Goal: Task Accomplishment & Management: Manage account settings

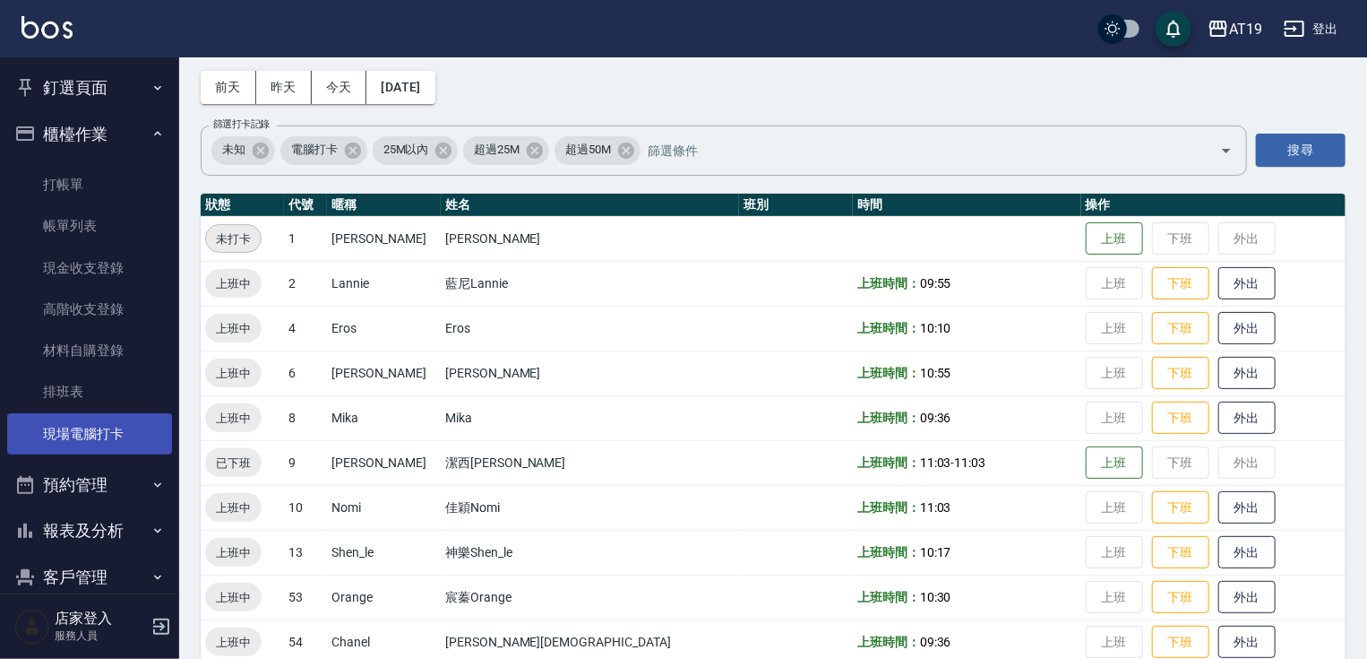
scroll to position [72, 0]
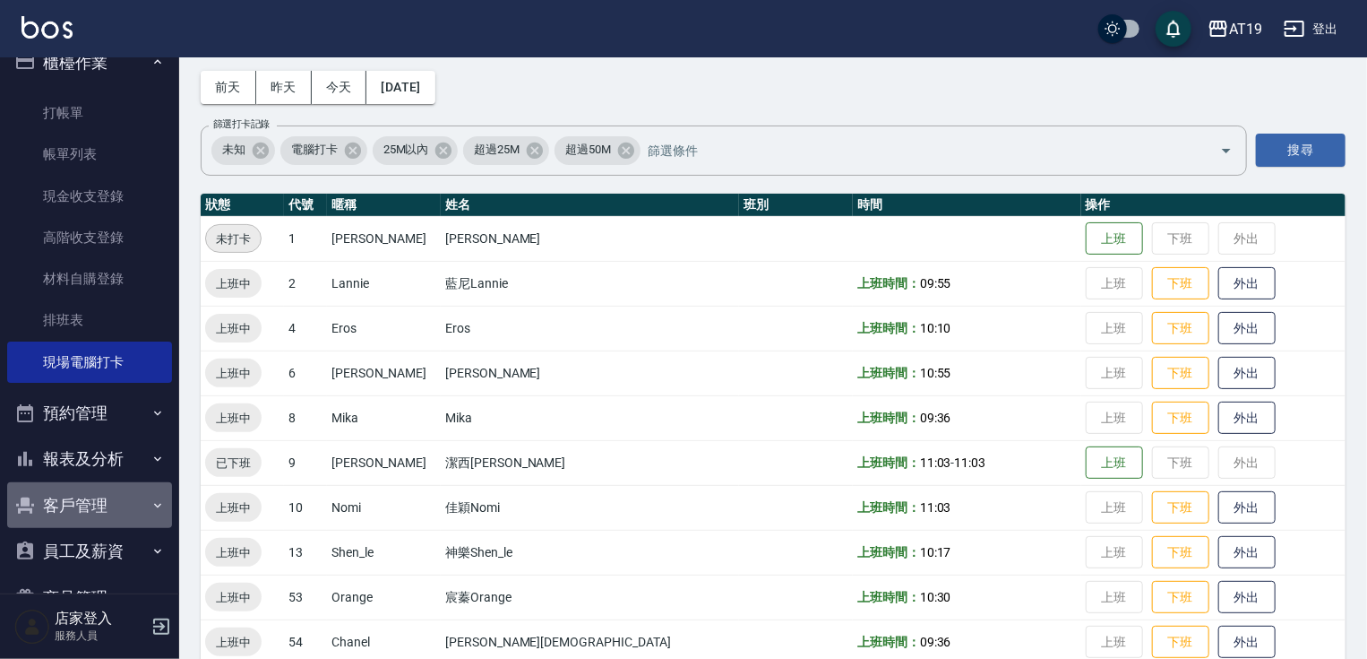
click at [147, 515] on button "客戶管理" at bounding box center [89, 505] width 165 height 47
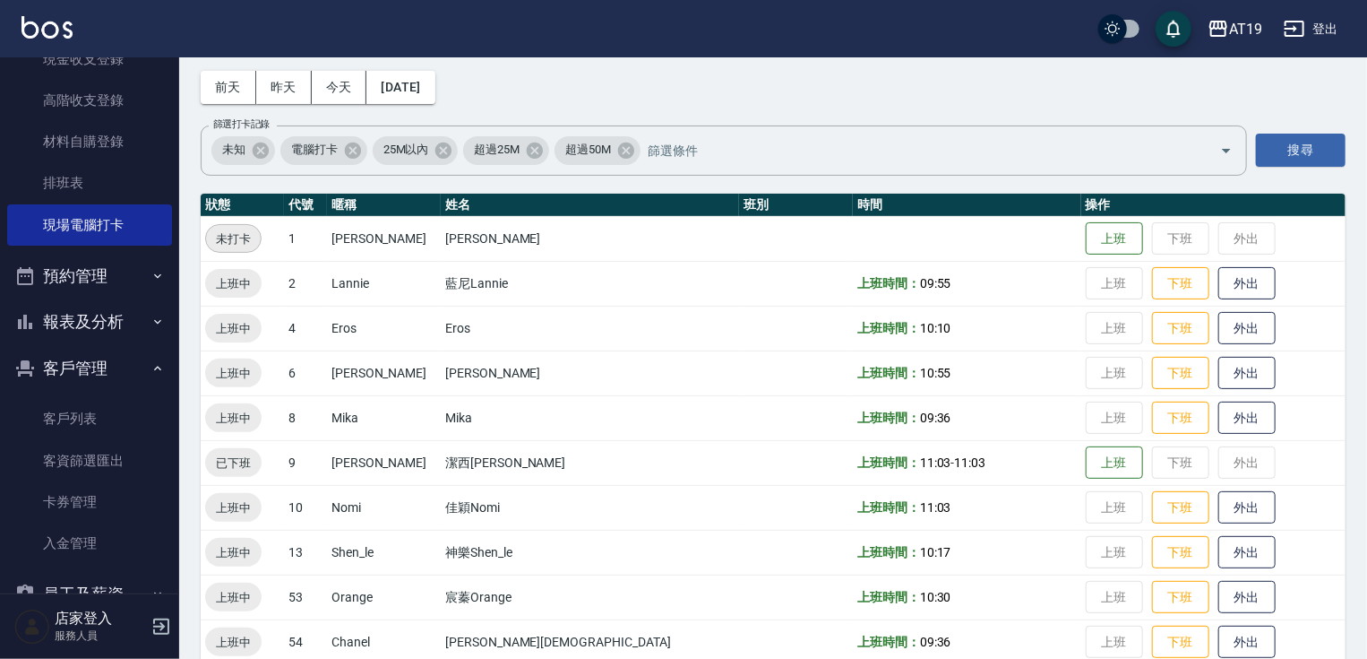
scroll to position [215, 0]
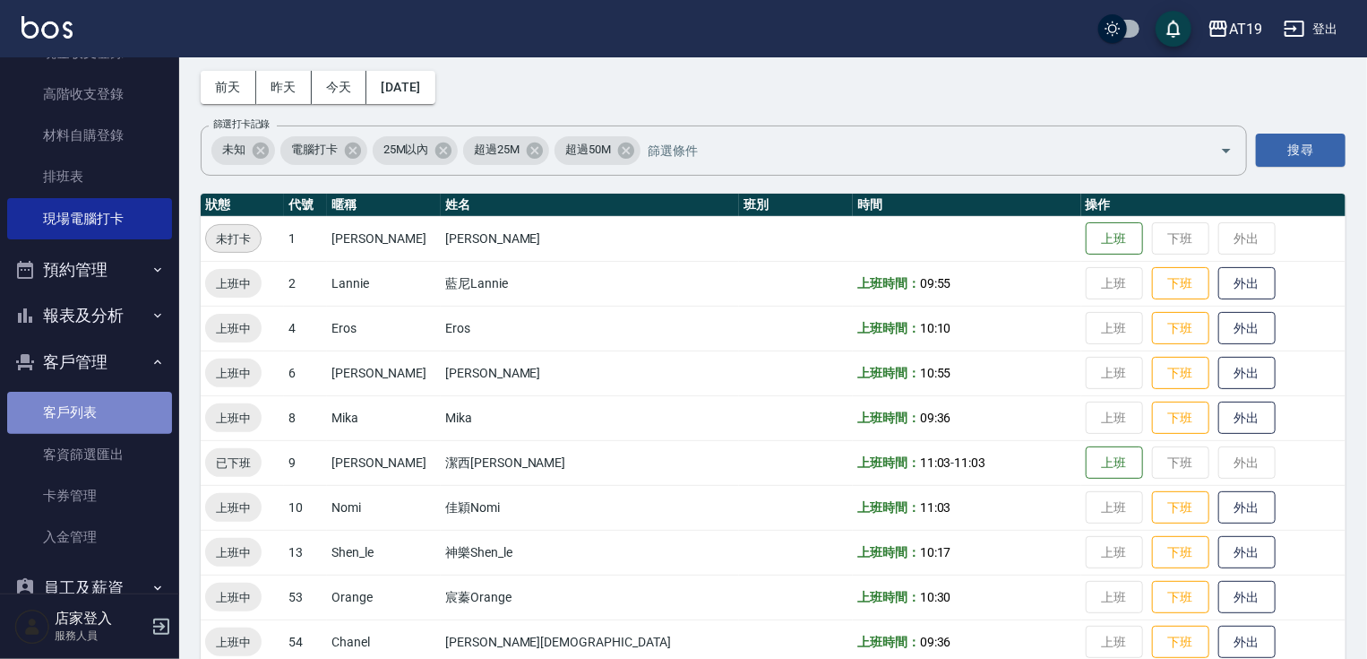
click at [124, 418] on link "客戶列表" at bounding box center [89, 412] width 165 height 41
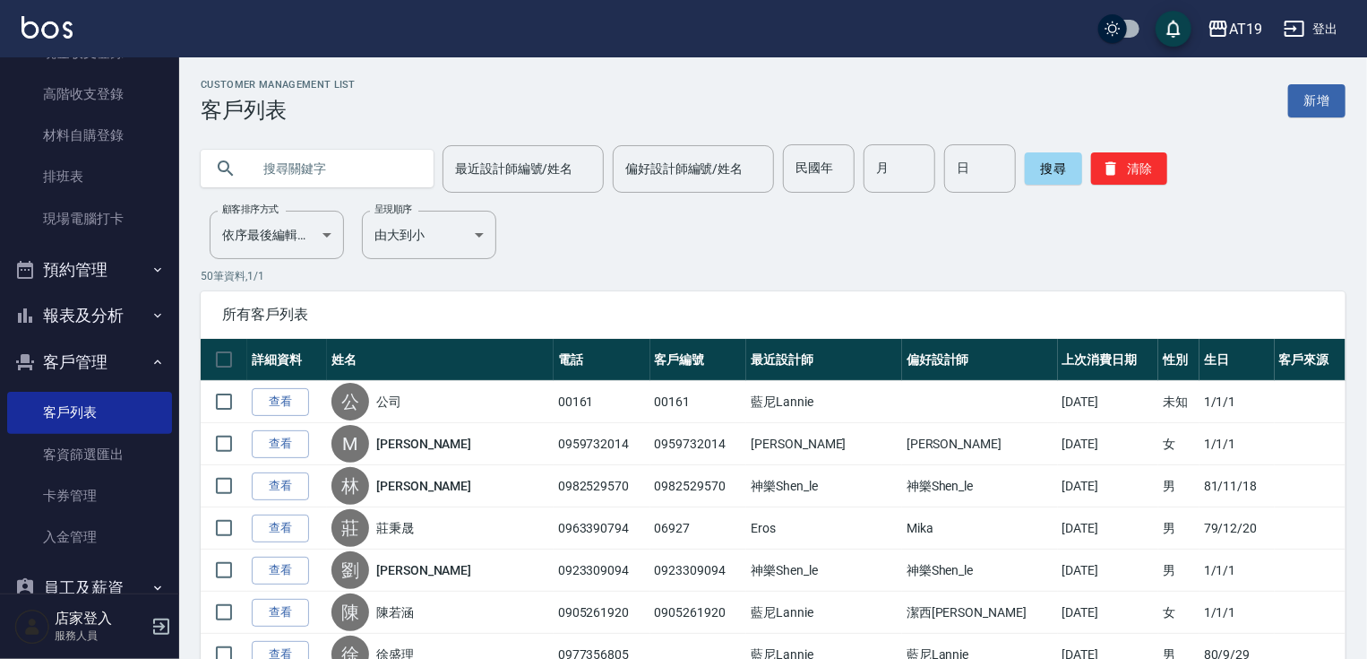
click at [380, 169] on input "text" at bounding box center [335, 168] width 168 height 48
click at [358, 168] on input "text" at bounding box center [335, 168] width 168 height 48
type input "0966755866"
click at [1057, 176] on button "搜尋" at bounding box center [1053, 168] width 57 height 32
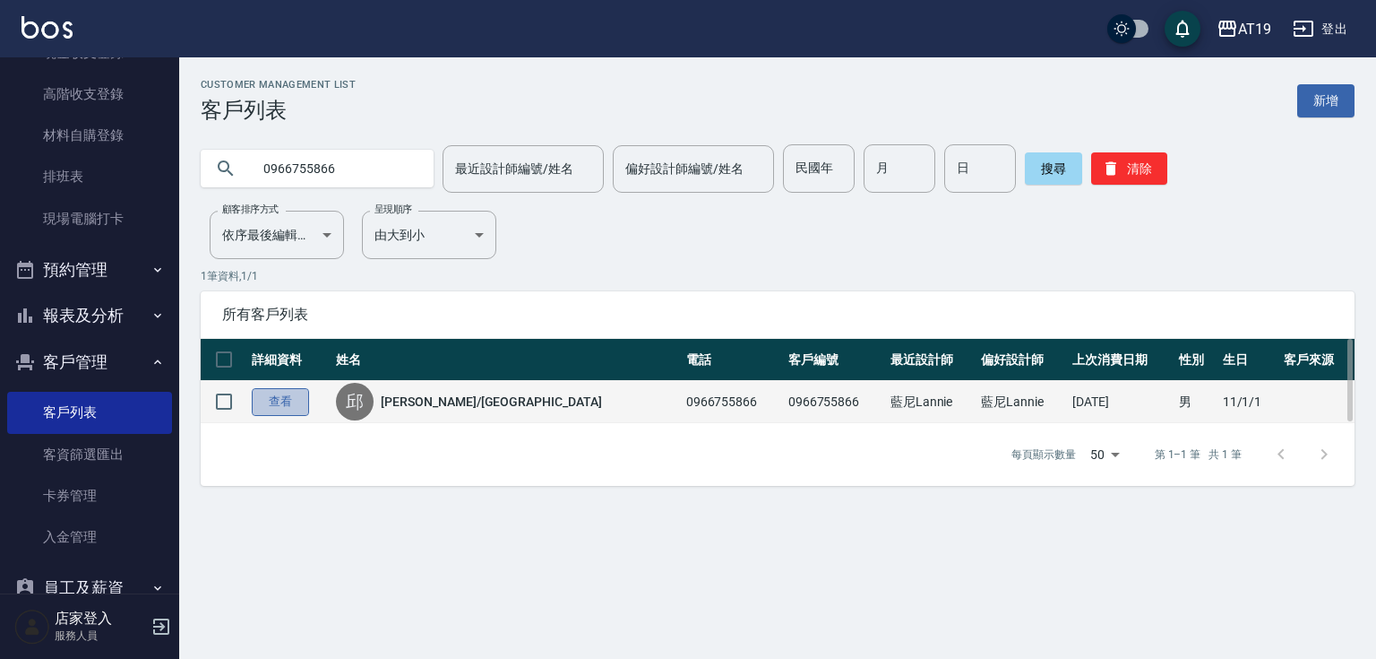
click at [283, 398] on link "查看" at bounding box center [280, 402] width 57 height 28
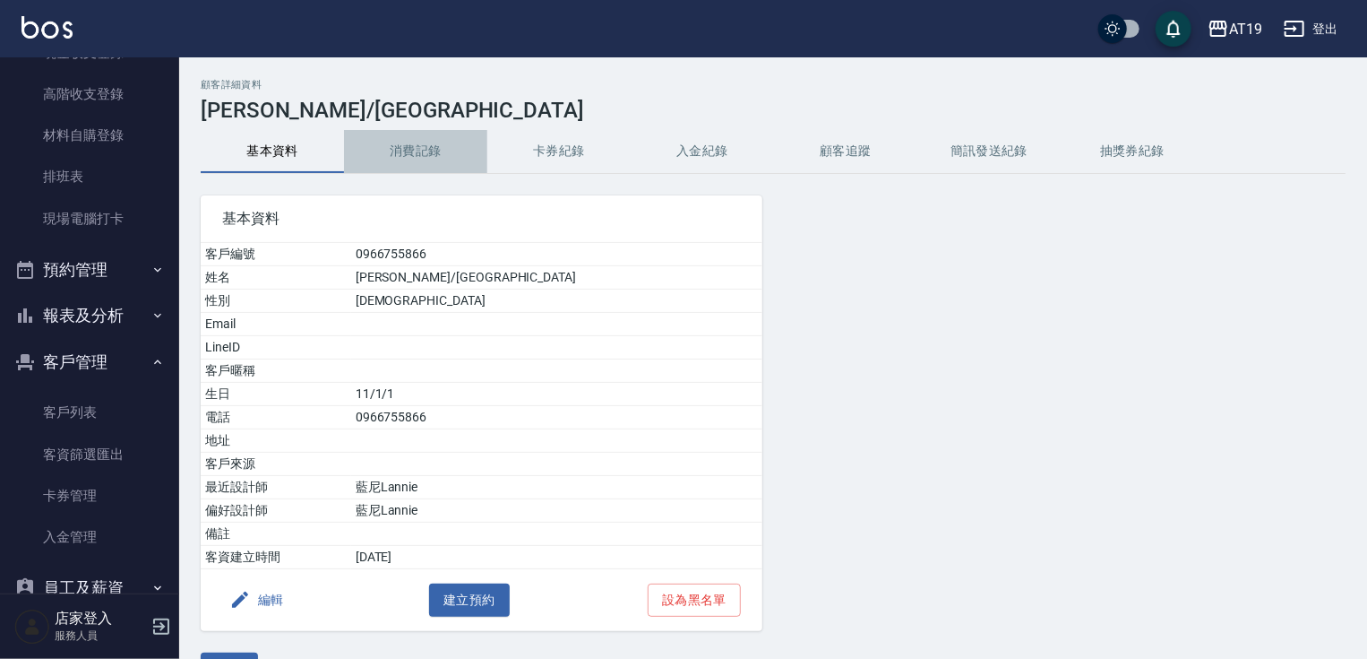
click at [404, 151] on button "消費記錄" at bounding box center [415, 151] width 143 height 43
